Goal: Task Accomplishment & Management: Complete application form

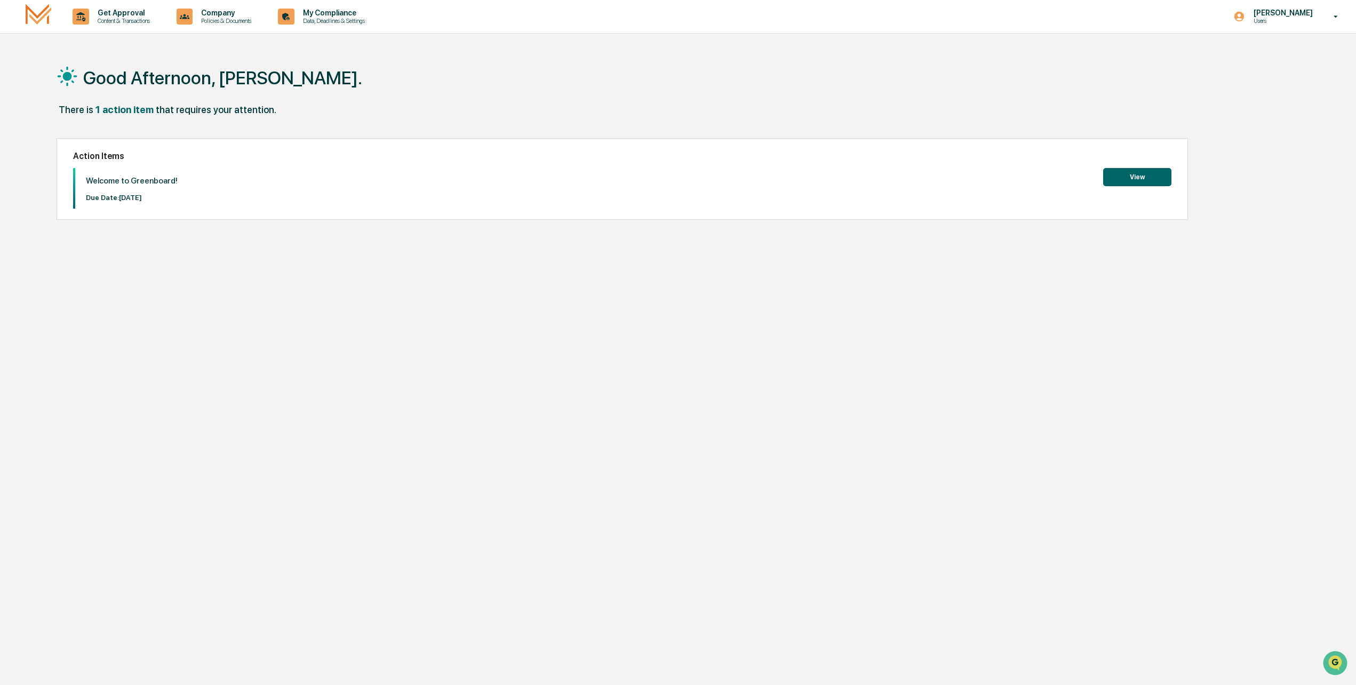
click at [1157, 181] on button "View" at bounding box center [1137, 177] width 68 height 18
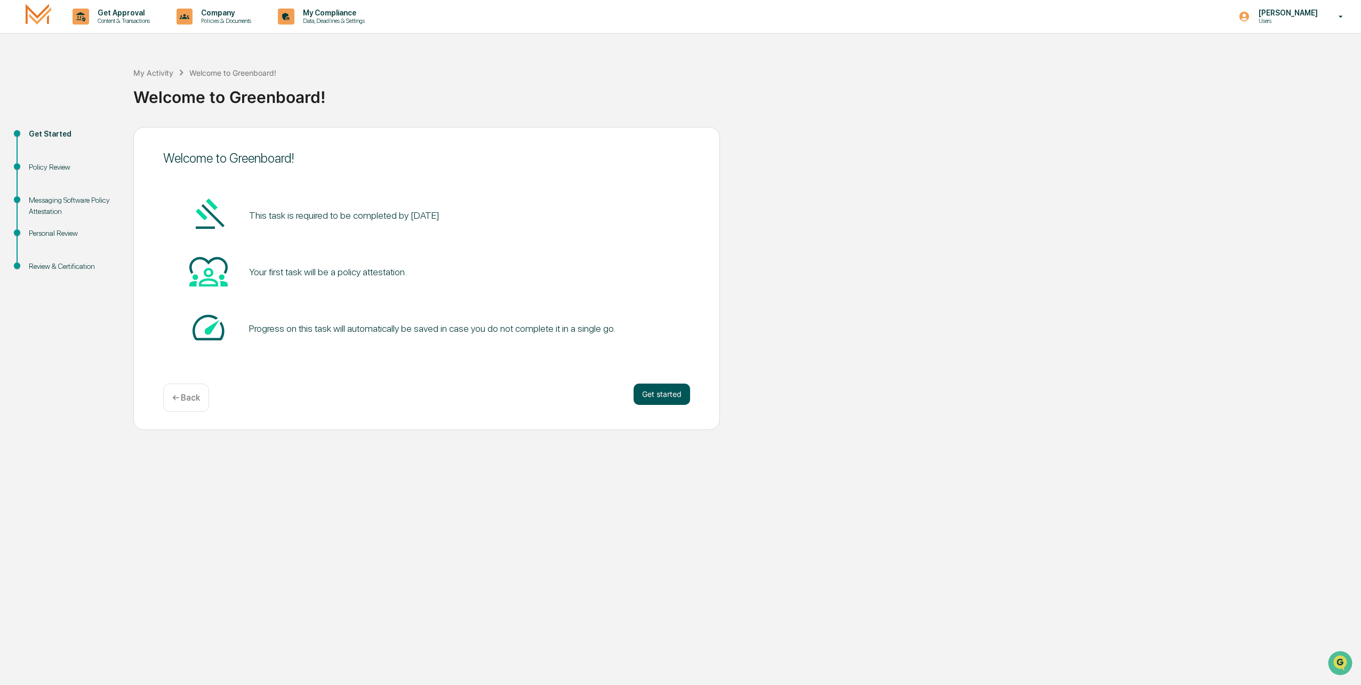
click at [654, 395] on button "Get started" at bounding box center [662, 394] width 57 height 21
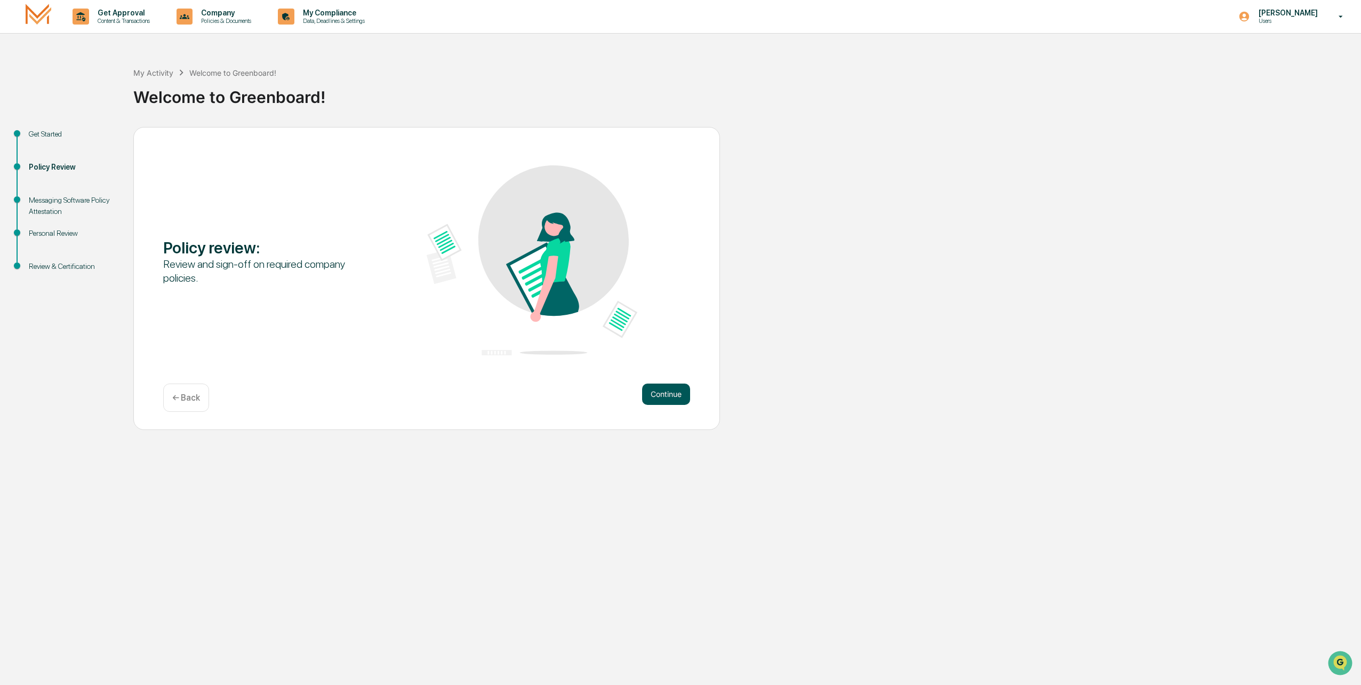
click at [671, 394] on button "Continue" at bounding box center [666, 394] width 48 height 21
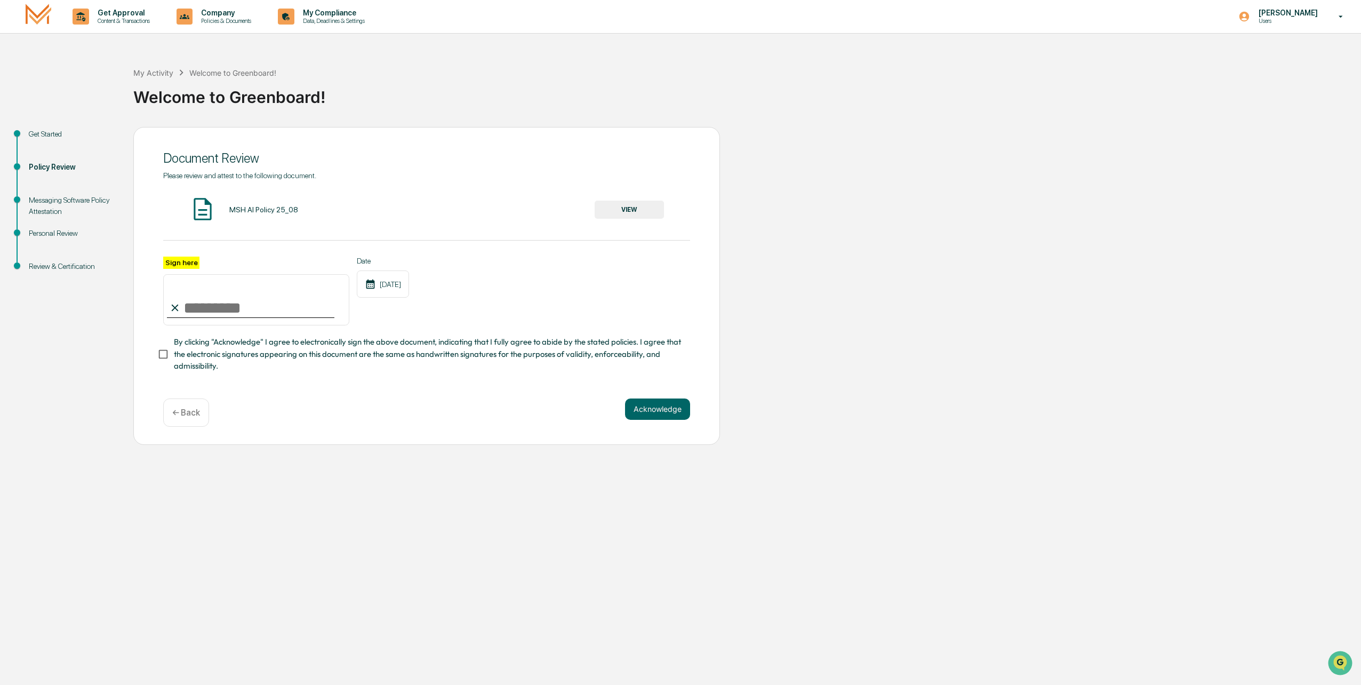
click at [635, 207] on button "VIEW" at bounding box center [629, 210] width 69 height 18
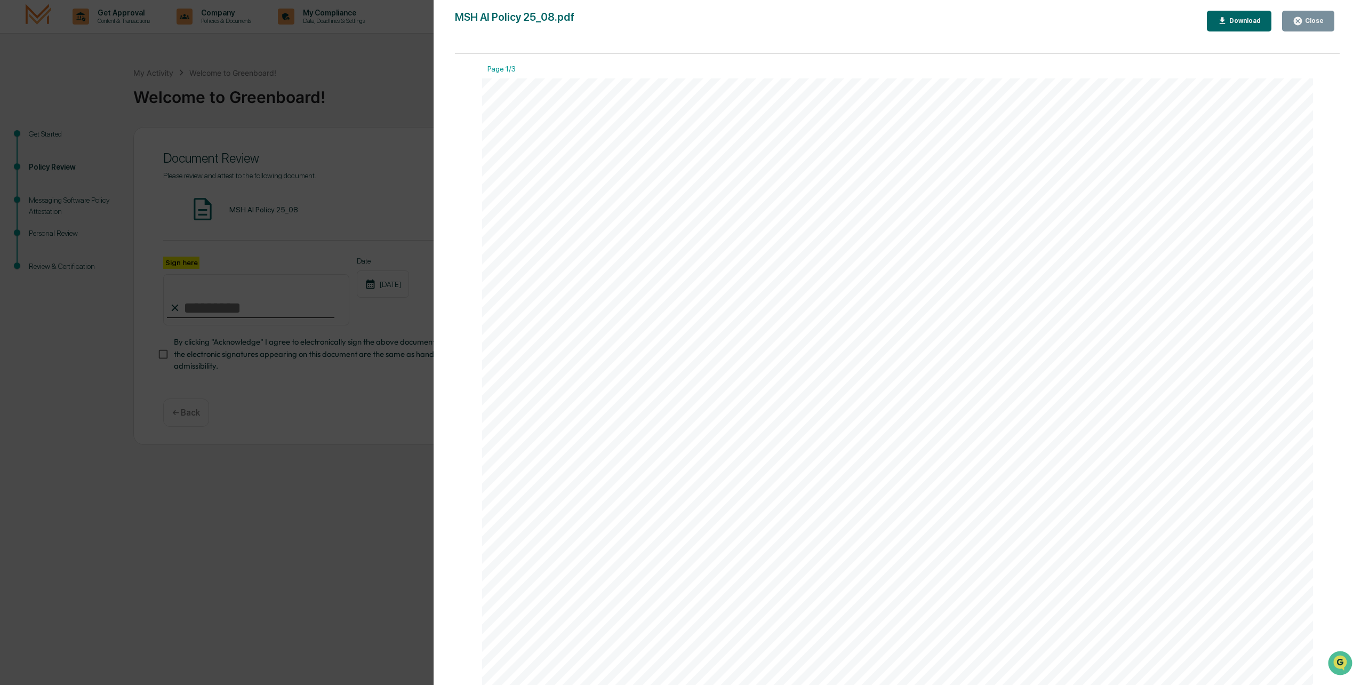
click at [1319, 22] on div "Close" at bounding box center [1313, 20] width 21 height 7
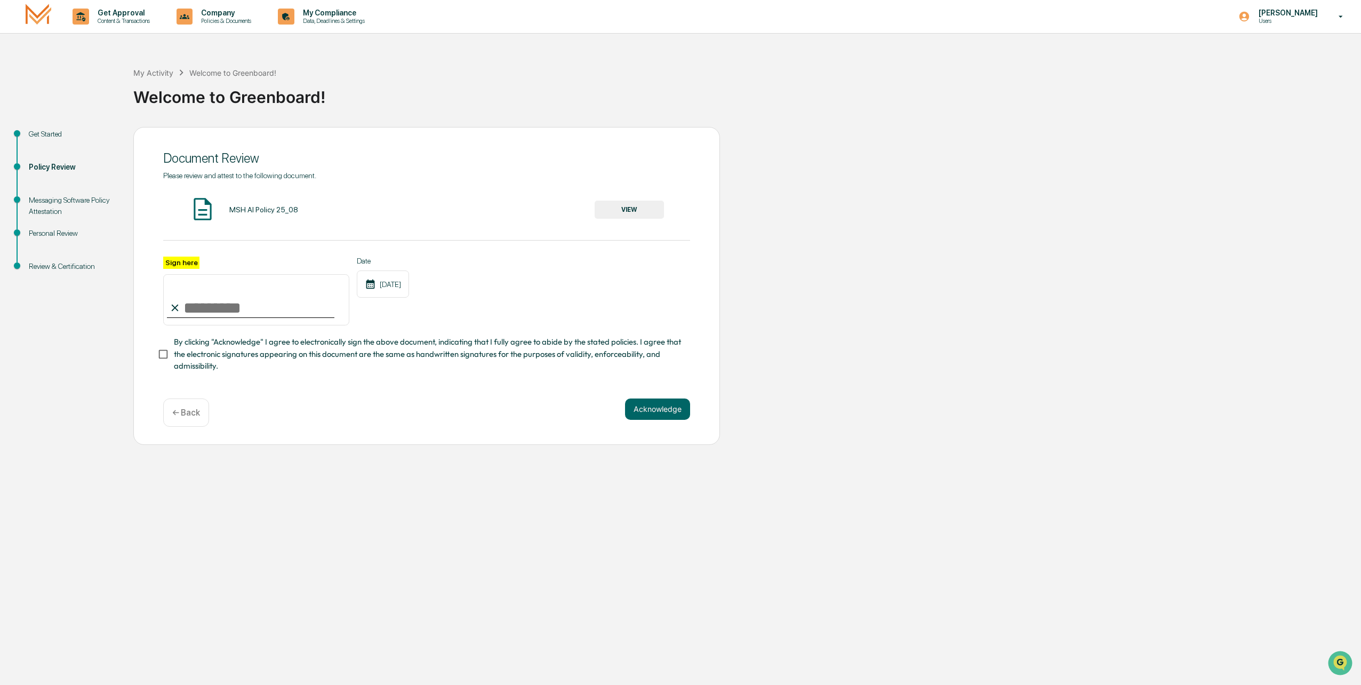
click at [206, 310] on input "Sign here" at bounding box center [256, 299] width 186 height 51
type input "**********"
click at [156, 361] on div "**********" at bounding box center [426, 286] width 587 height 318
click at [673, 414] on button "Acknowledge" at bounding box center [657, 409] width 65 height 21
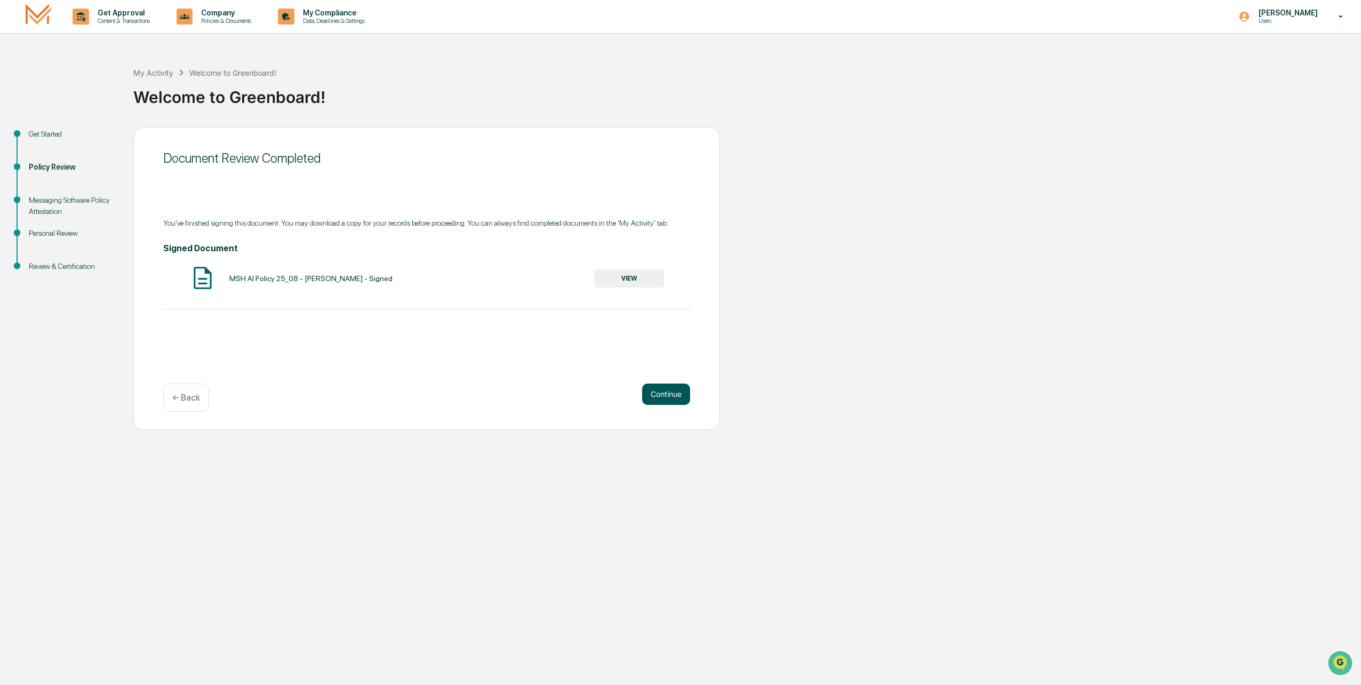
click at [679, 395] on button "Continue" at bounding box center [666, 394] width 48 height 21
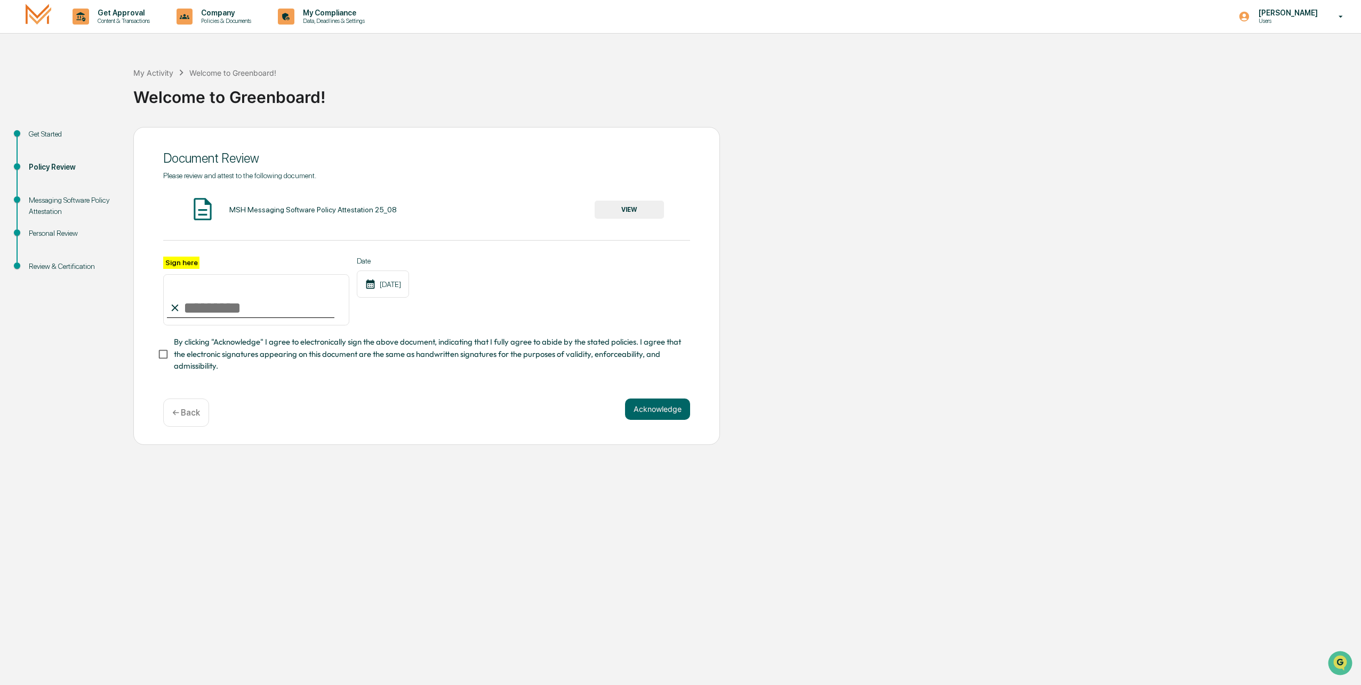
click at [213, 305] on input "Sign here" at bounding box center [256, 299] width 186 height 51
type input "**********"
click at [671, 415] on button "Acknowledge" at bounding box center [657, 409] width 65 height 21
click at [262, 207] on div "MSH Messaging Software Policy Attestation 25_08" at bounding box center [313, 209] width 168 height 9
click at [652, 202] on button "VIEW" at bounding box center [629, 210] width 69 height 18
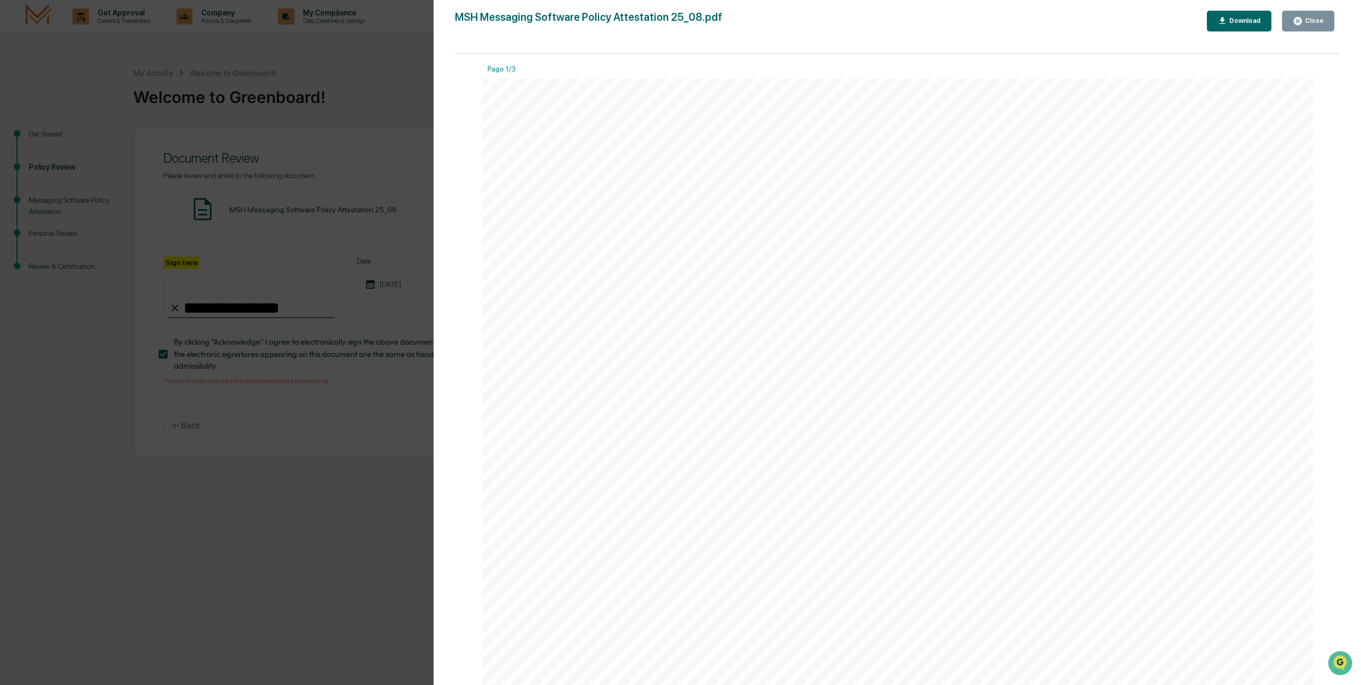
click at [1330, 17] on button "Close" at bounding box center [1308, 21] width 52 height 21
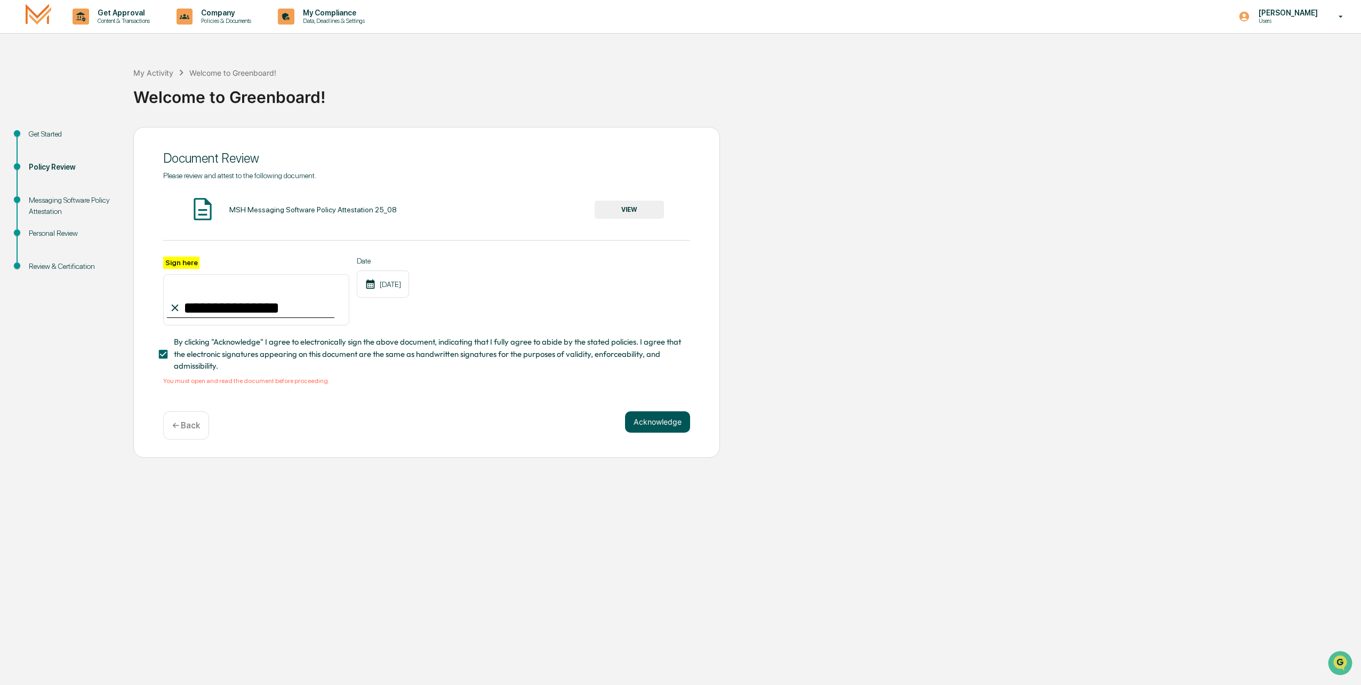
click at [657, 426] on button "Acknowledge" at bounding box center [657, 421] width 65 height 21
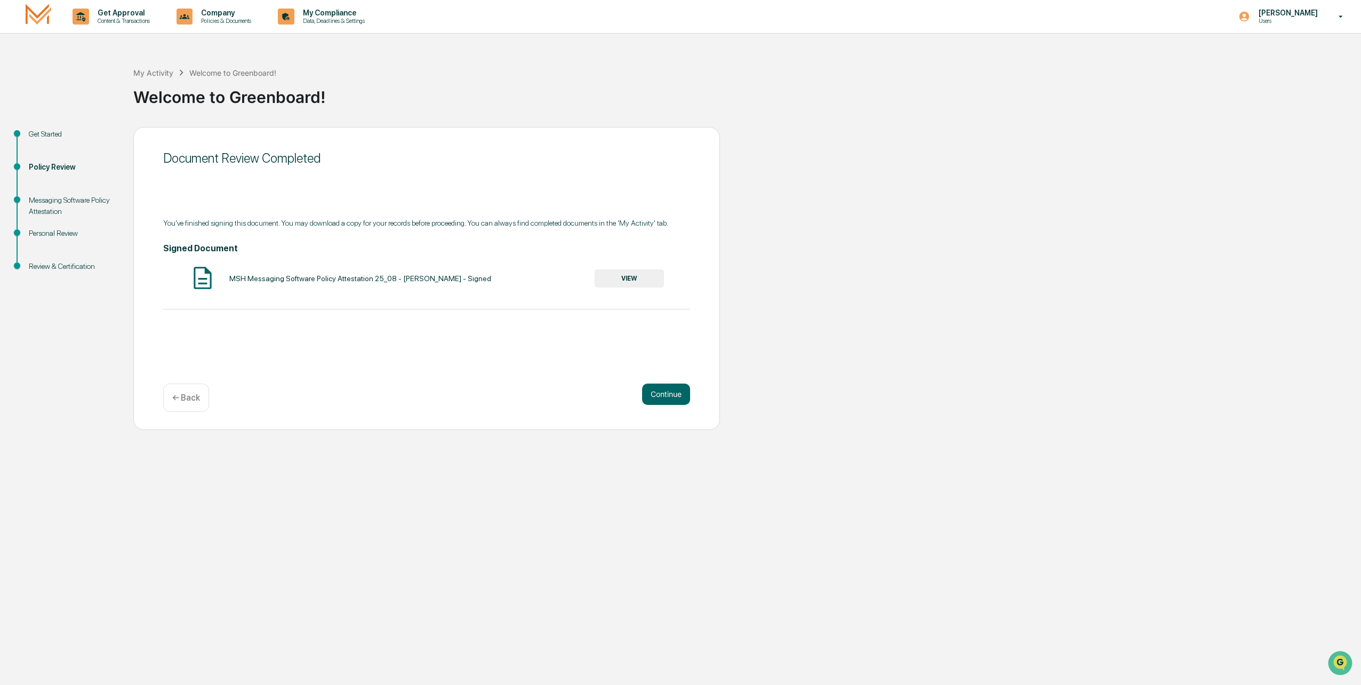
click at [45, 204] on div "Messaging Software Policy Attestation" at bounding box center [72, 206] width 87 height 22
click at [676, 393] on button "Continue" at bounding box center [666, 394] width 48 height 21
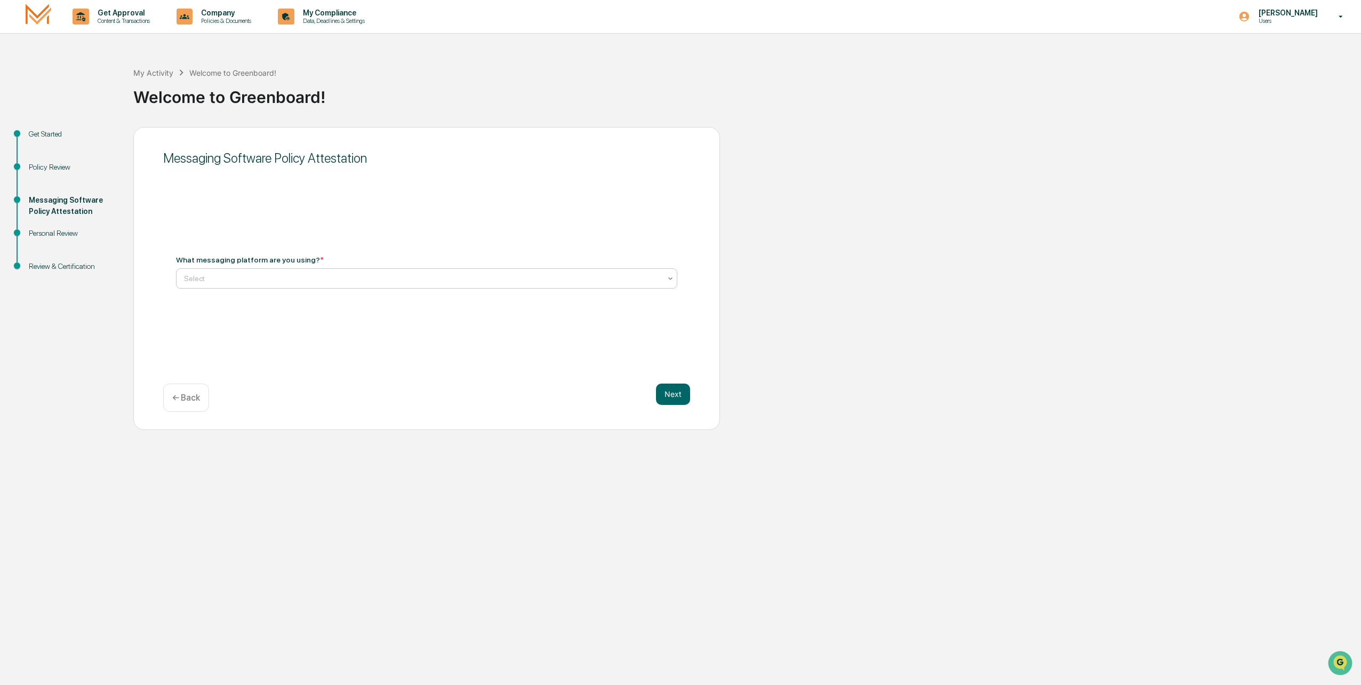
click at [241, 276] on div at bounding box center [422, 278] width 477 height 11
click at [302, 324] on div "Not Using Whats App" at bounding box center [427, 325] width 500 height 21
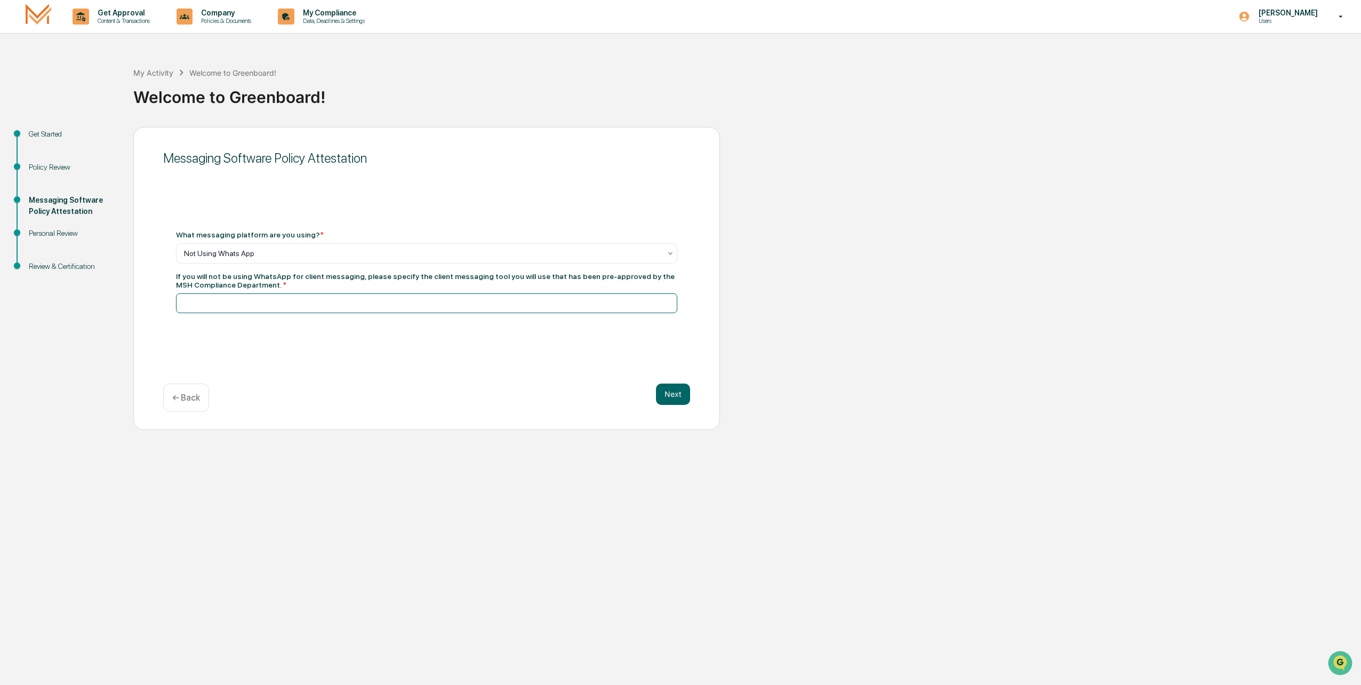
click at [333, 294] on input at bounding box center [426, 303] width 501 height 20
type input "****"
click at [669, 391] on button "Next" at bounding box center [673, 394] width 34 height 21
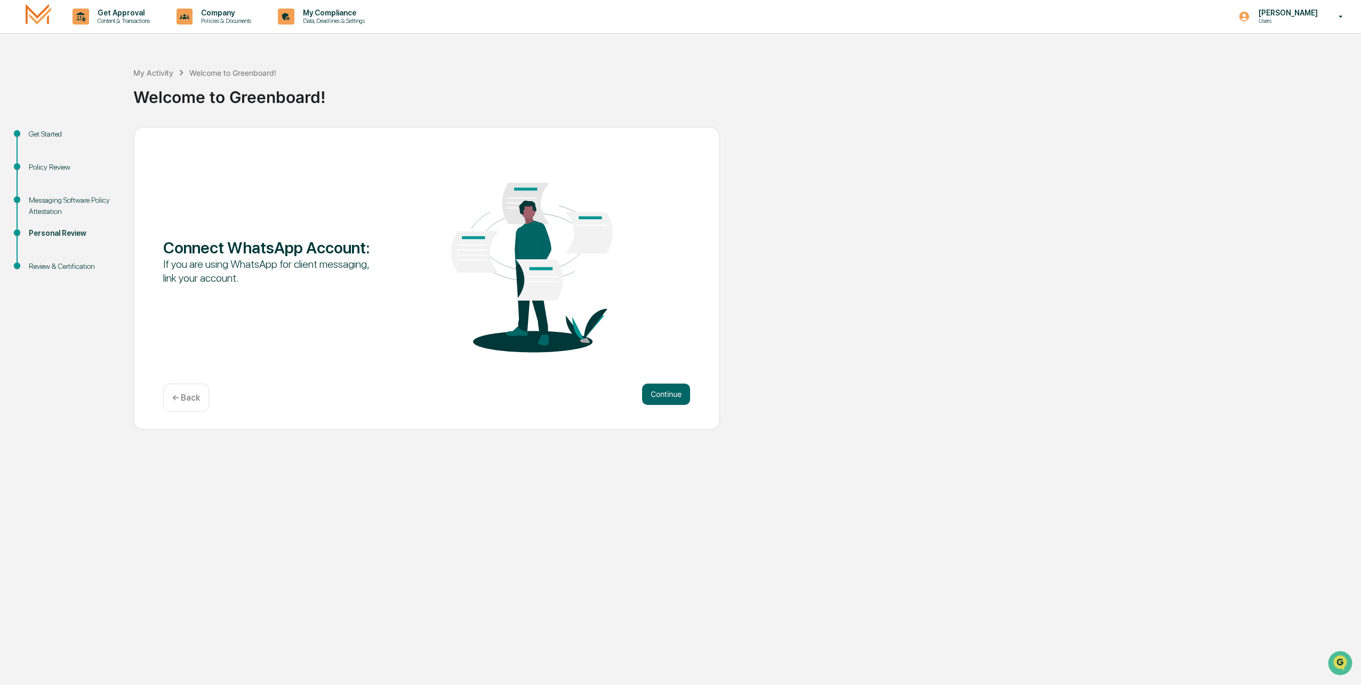
click at [82, 265] on div "Review & Certification" at bounding box center [72, 266] width 87 height 11
click at [664, 393] on button "Continue" at bounding box center [666, 394] width 48 height 21
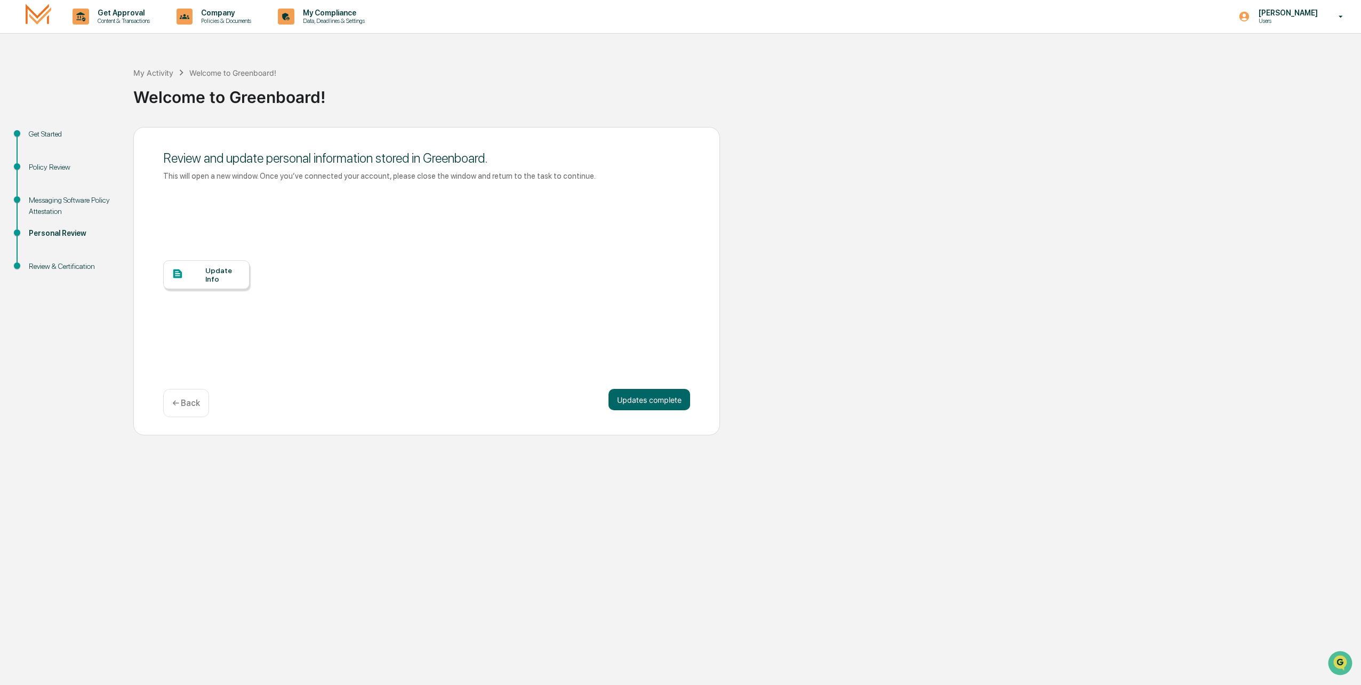
click at [380, 479] on div "Get Approval Content & Transactions Company Policies & Documents My Compliance …" at bounding box center [680, 342] width 1361 height 685
